Goal: Find specific page/section: Find specific page/section

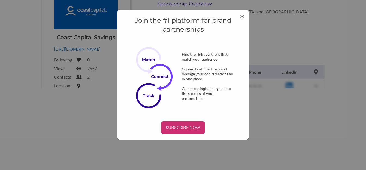
click at [242, 17] on span "×" at bounding box center [242, 15] width 4 height 9
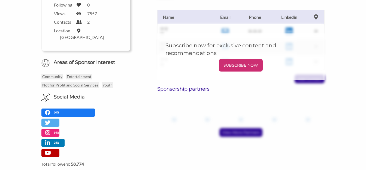
scroll to position [55, 0]
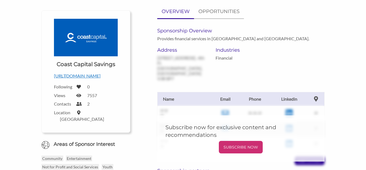
click at [88, 75] on p "[URL][DOMAIN_NAME]" at bounding box center [86, 75] width 64 height 7
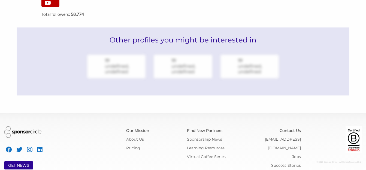
scroll to position [300, 0]
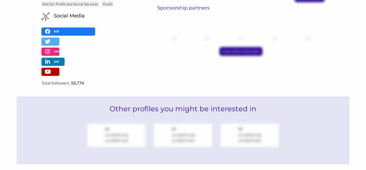
scroll to position [300, 0]
